Goal: Information Seeking & Learning: Learn about a topic

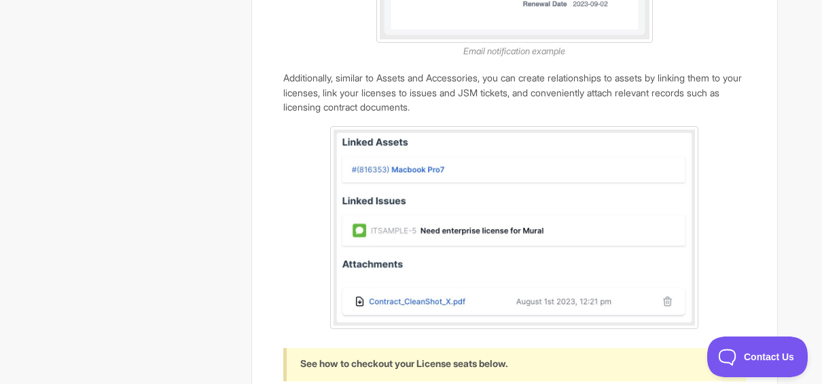
scroll to position [1562, 0]
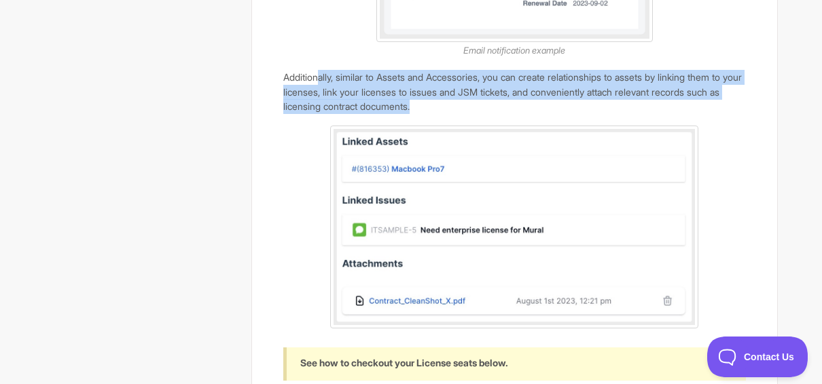
drag, startPoint x: 470, startPoint y: 138, endPoint x: 319, endPoint y: 99, distance: 156.3
click at [319, 99] on p "Additionally, similar to Assets and Accessories, you can create relationships t…" at bounding box center [514, 92] width 463 height 44
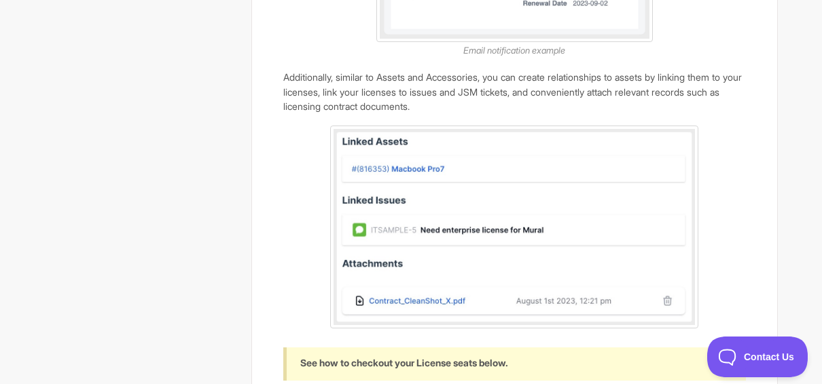
drag, startPoint x: 319, startPoint y: 99, endPoint x: 289, endPoint y: 171, distance: 77.7
click at [289, 171] on p at bounding box center [514, 227] width 463 height 203
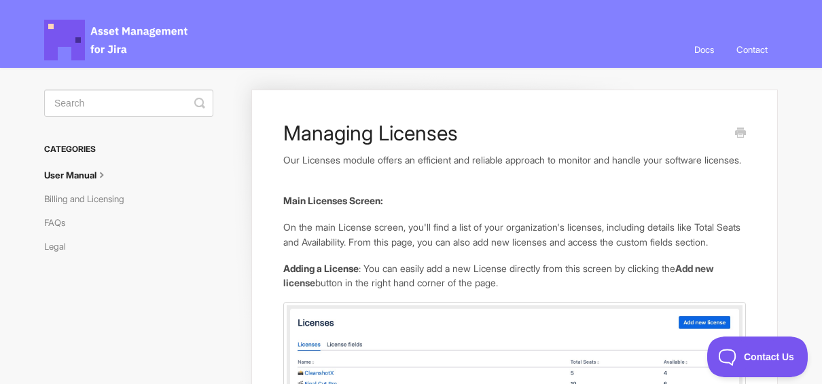
scroll to position [0, 0]
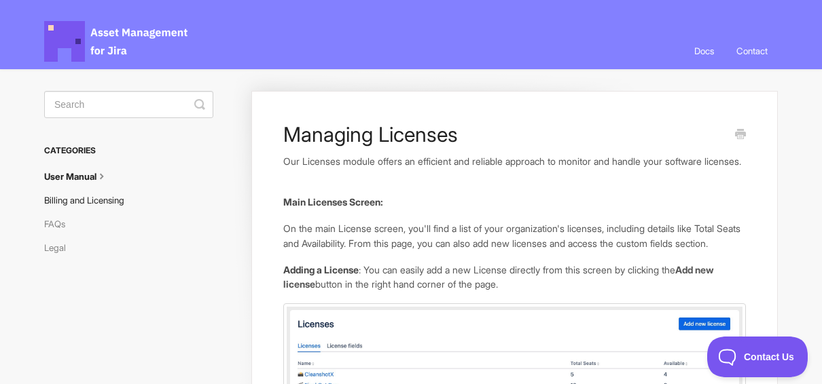
click at [84, 202] on link "Billing and Licensing" at bounding box center [89, 201] width 90 height 22
